Goal: Task Accomplishment & Management: Complete application form

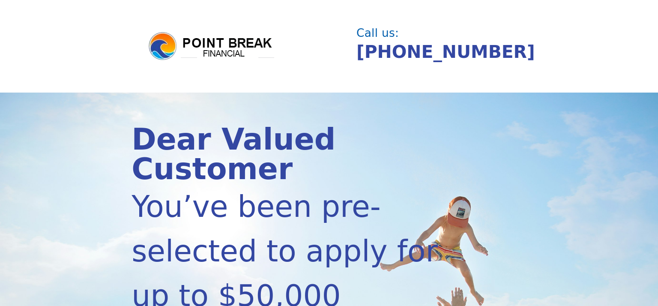
scroll to position [258, 0]
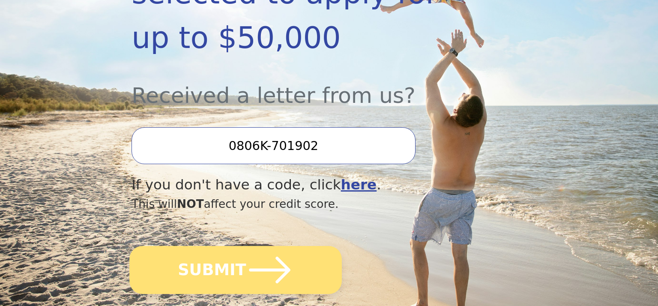
click at [218, 246] on button "SUBMIT" at bounding box center [235, 270] width 212 height 48
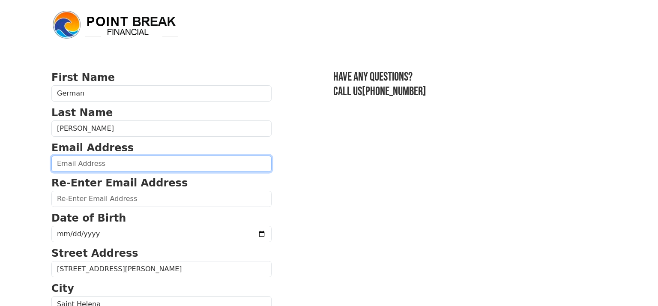
click at [71, 162] on input "email" at bounding box center [161, 163] width 220 height 16
type input "gerrodriguez_345@hotmail.com"
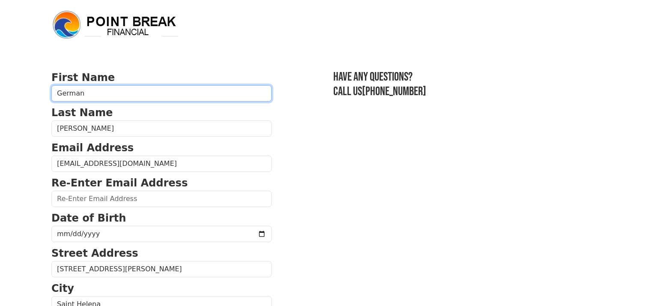
type input "german"
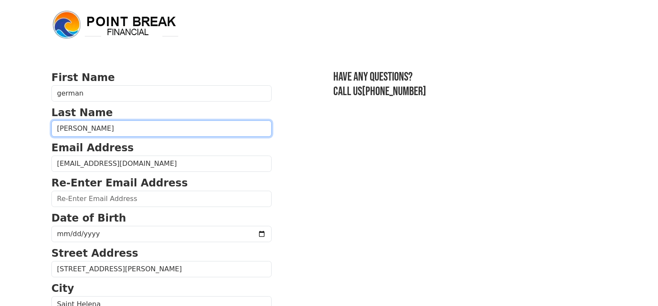
type input "rodriguez"
type input "gerrodriguez_345@hotmail.com"
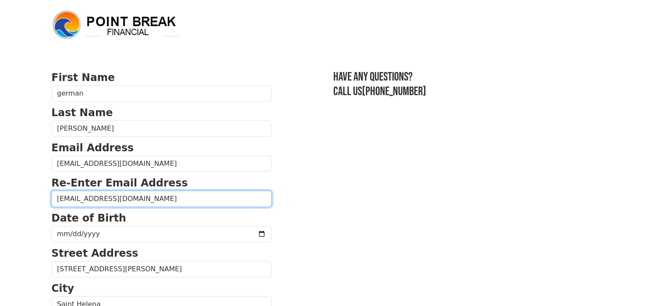
type input "1640 tainter st"
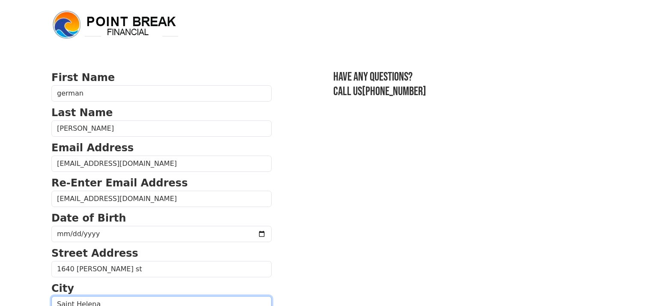
type input "saint helena"
type input "94574"
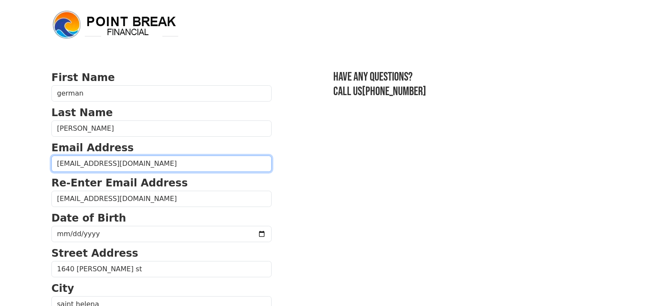
type input "(707) 964-3352"
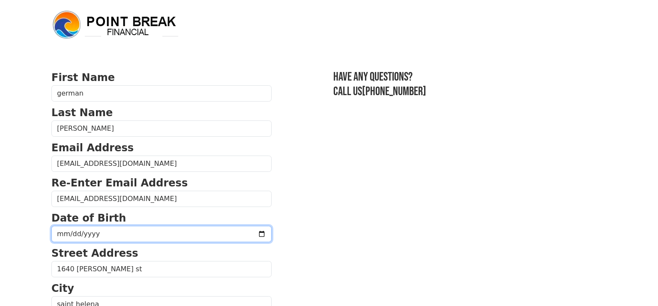
click at [108, 228] on input "date" at bounding box center [161, 234] width 220 height 16
type input "1973-05-05"
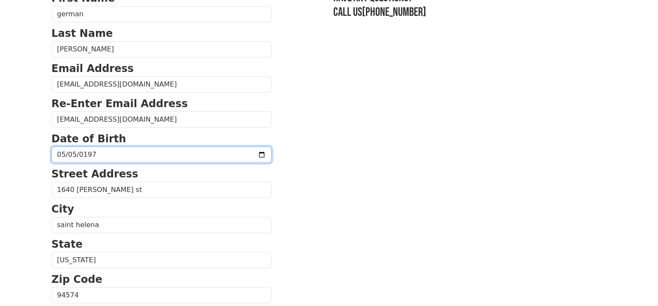
scroll to position [84, 0]
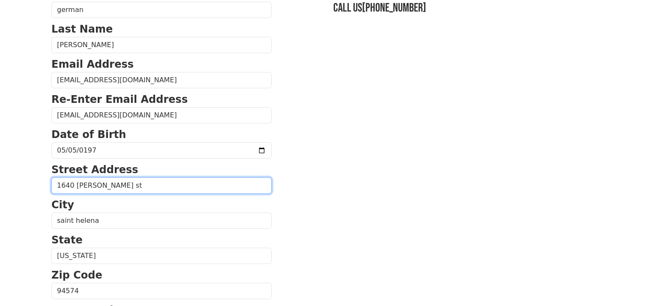
click at [114, 189] on input "1640 tainter st" at bounding box center [161, 185] width 220 height 16
type input "1"
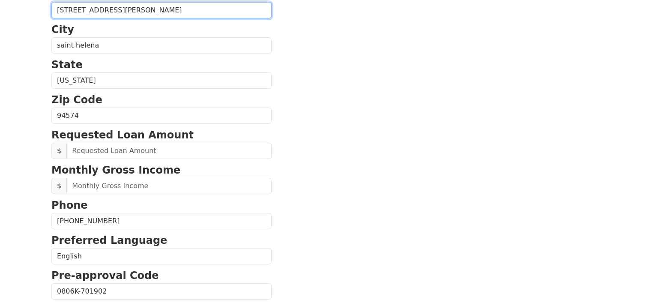
scroll to position [260, 0]
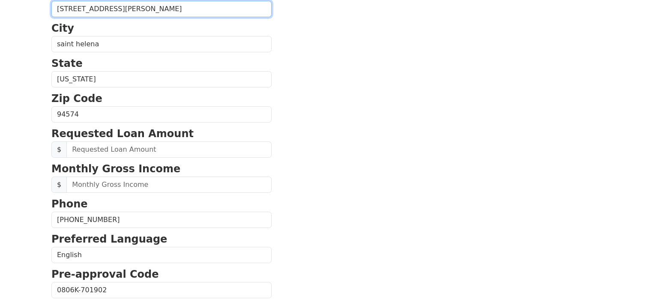
type input "620 mccorkle avenue,unit number a"
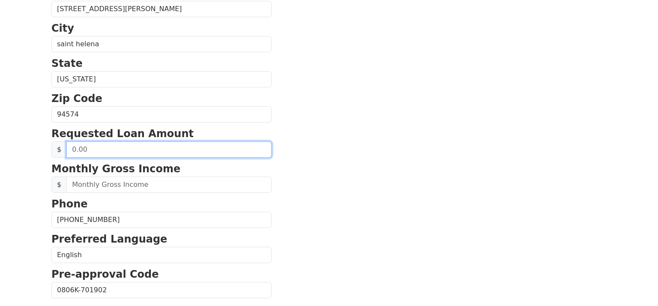
click at [88, 149] on input "text" at bounding box center [168, 149] width 205 height 16
type input "50,000.00"
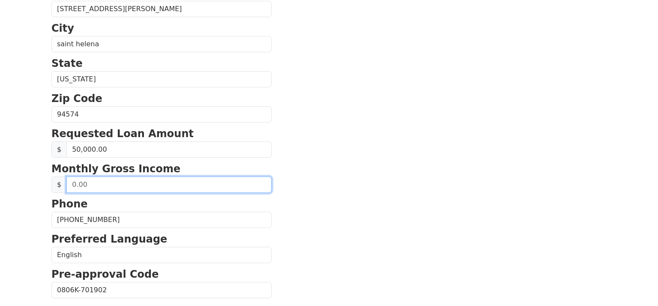
click at [84, 187] on input "text" at bounding box center [168, 184] width 205 height 16
type input "6,000.00"
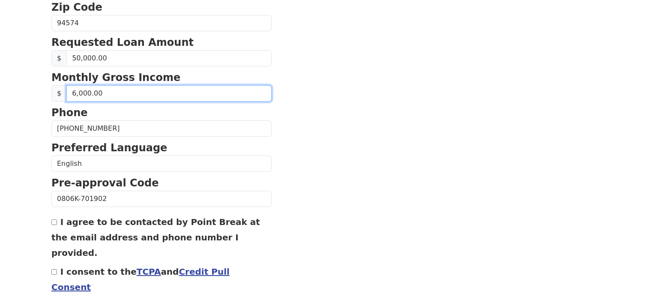
scroll to position [372, 0]
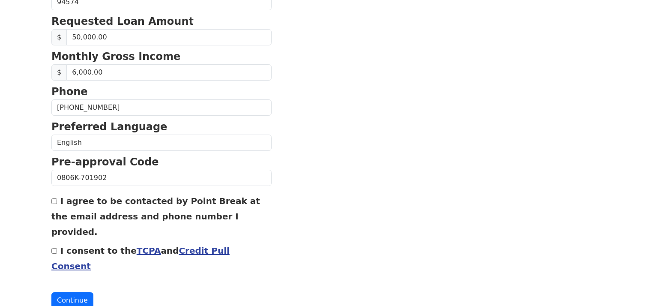
click at [54, 199] on input "I agree to be contacted by Point Break at the email address and phone number I …" at bounding box center [54, 201] width 6 height 6
checkbox input "true"
click at [54, 248] on input "I consent to the TCPA and Credit Pull Consent" at bounding box center [54, 251] width 6 height 6
checkbox input "true"
click at [64, 292] on button "Continue" at bounding box center [72, 300] width 42 height 16
